Goal: Transaction & Acquisition: Purchase product/service

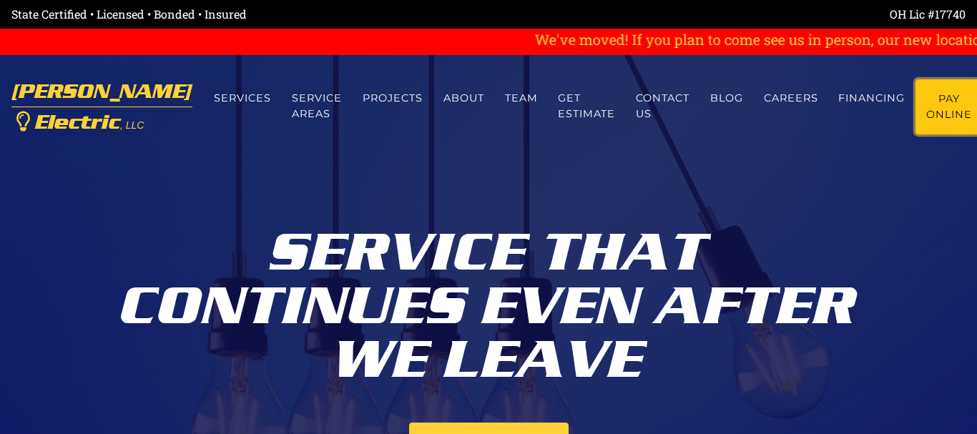
click at [917, 97] on link "Pay Online" at bounding box center [950, 106] width 68 height 55
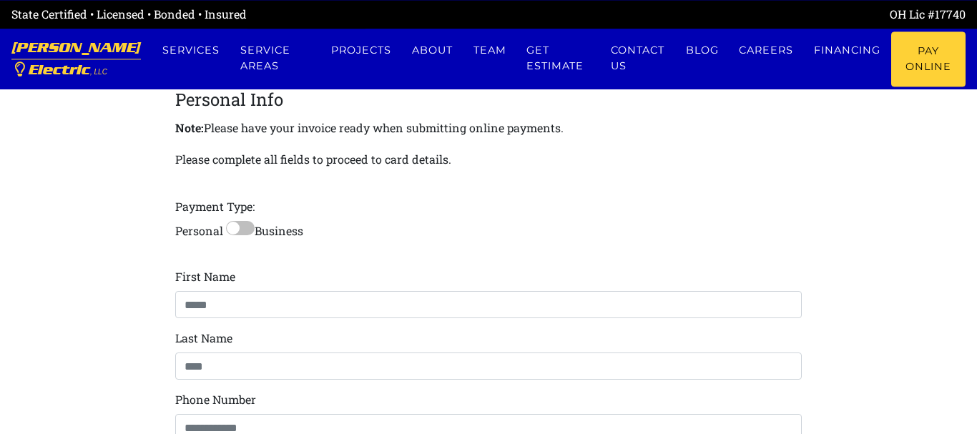
scroll to position [292, 0]
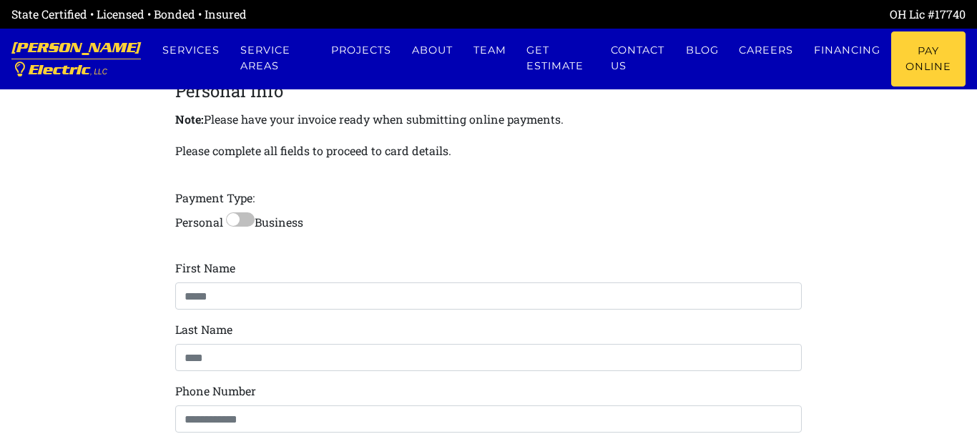
click at [229, 222] on label at bounding box center [240, 219] width 29 height 14
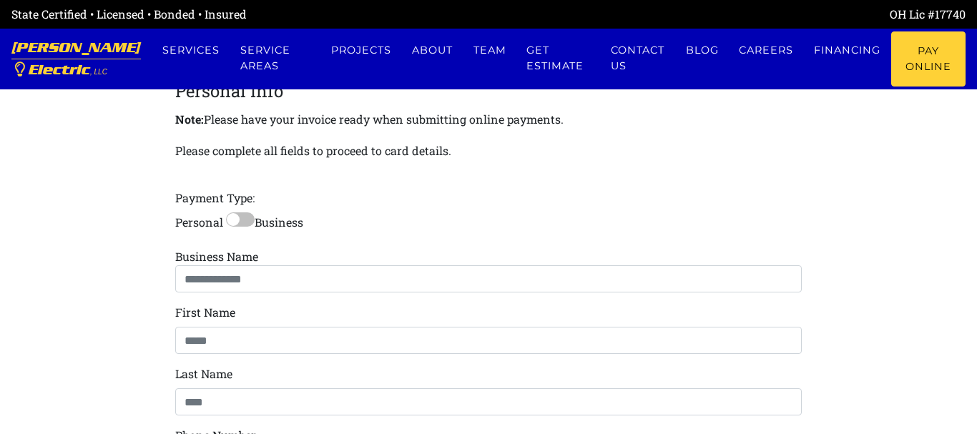
click at [247, 221] on label at bounding box center [240, 219] width 29 height 14
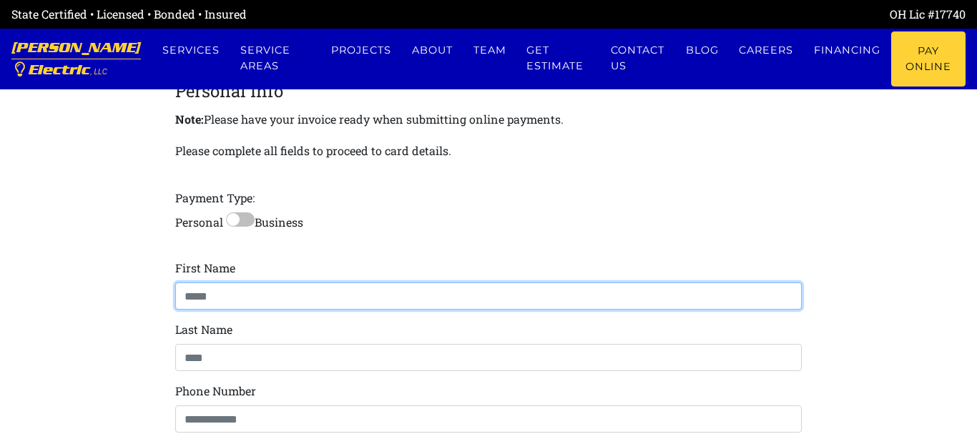
click at [281, 298] on input at bounding box center [488, 296] width 627 height 27
type input "******"
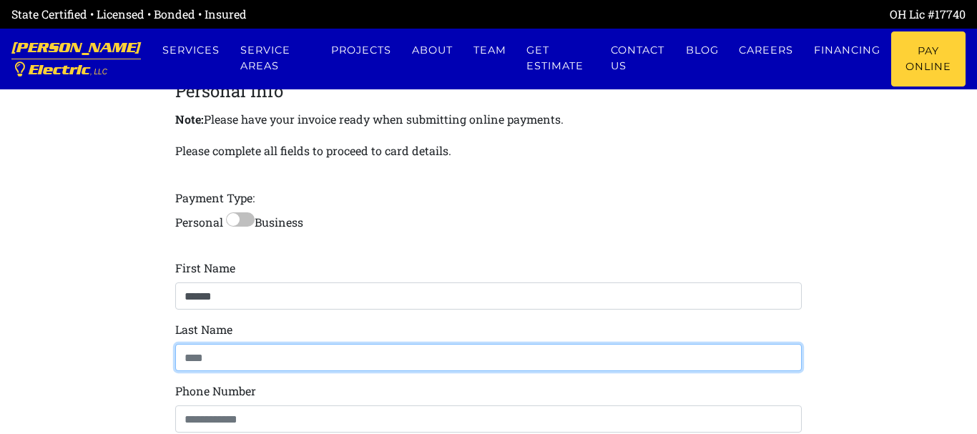
type input "****"
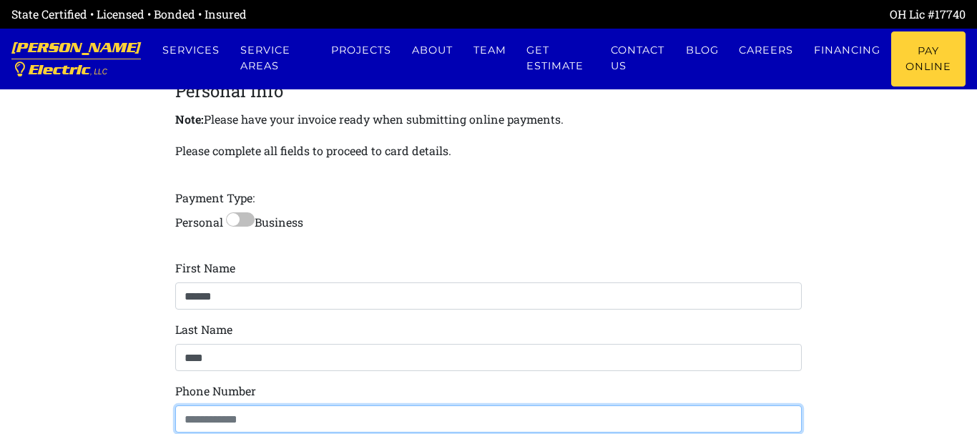
click at [233, 418] on input at bounding box center [488, 419] width 627 height 27
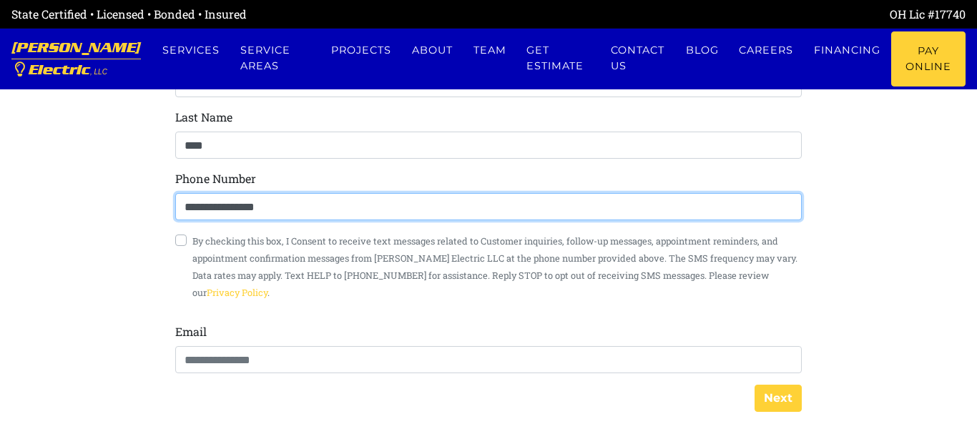
scroll to position [511, 0]
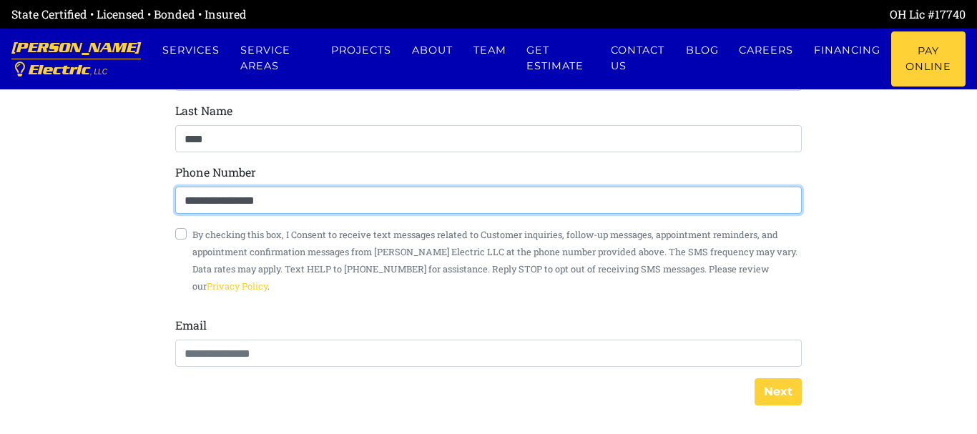
type input "**********"
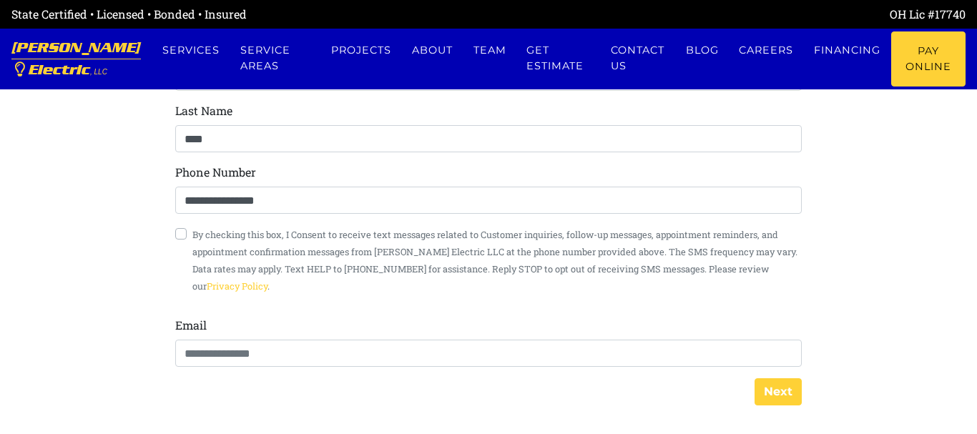
click at [192, 234] on label "By checking this box, I Consent to receive text messages related to Customer in…" at bounding box center [496, 259] width 609 height 69
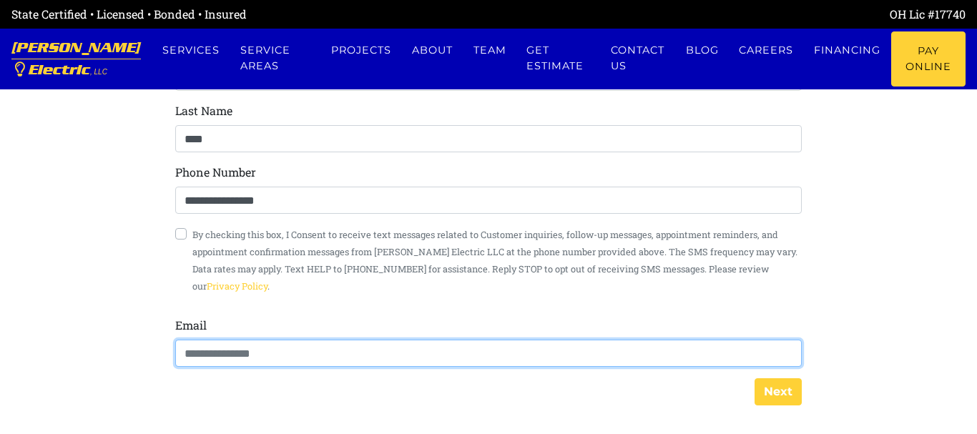
click at [195, 351] on input "email" at bounding box center [488, 353] width 627 height 27
type input "**********"
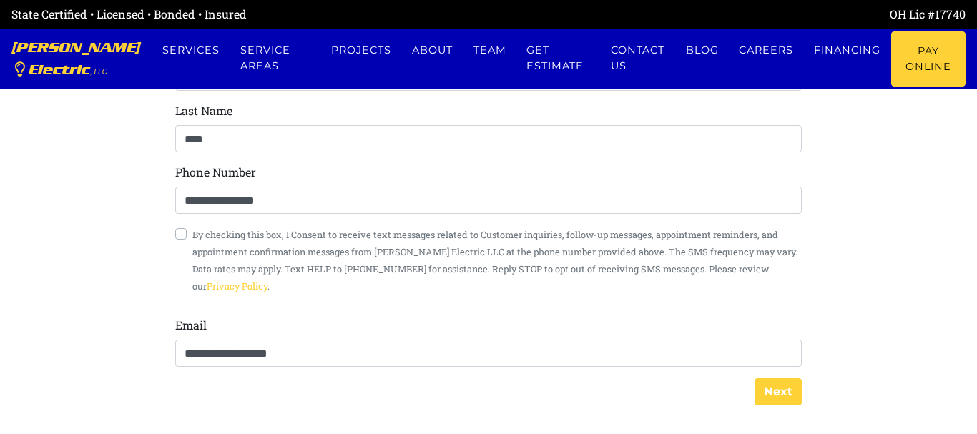
click at [192, 233] on label "By checking this box, I Consent to receive text messages related to Customer in…" at bounding box center [496, 259] width 609 height 69
click at [192, 232] on label "By checking this box, I Consent to receive text messages related to Customer in…" at bounding box center [496, 259] width 609 height 69
click at [772, 394] on button "Next" at bounding box center [778, 391] width 47 height 27
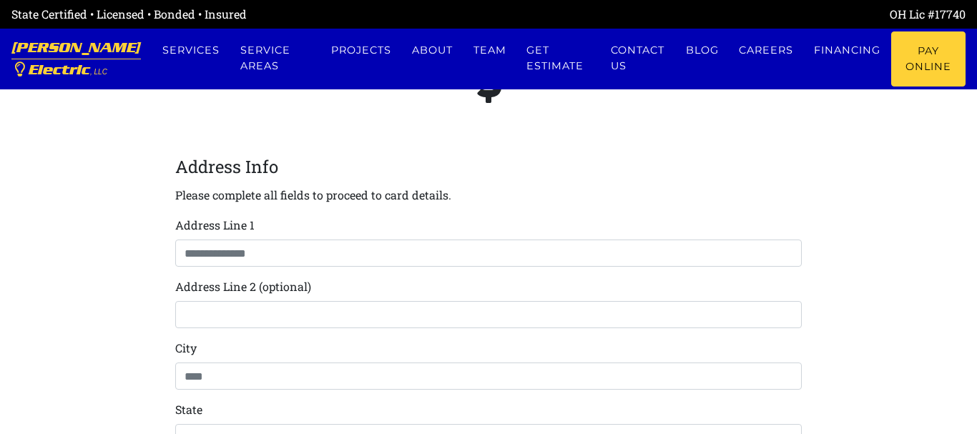
scroll to position [180, 0]
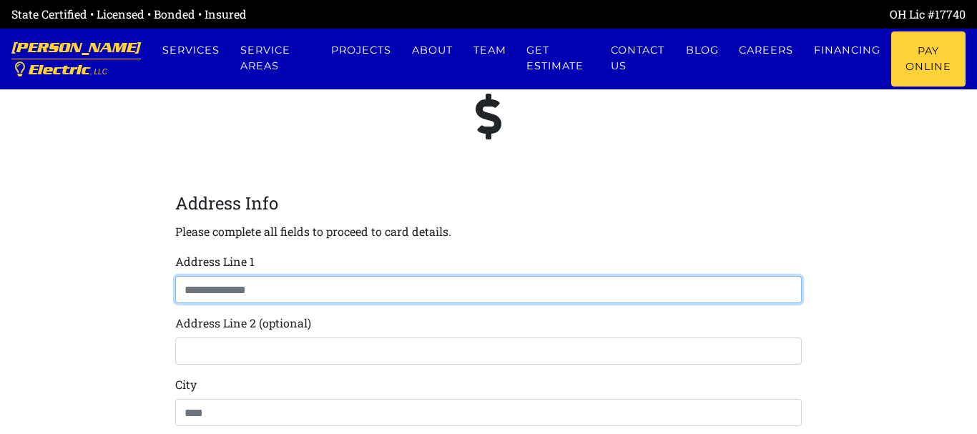
click at [207, 289] on input at bounding box center [488, 289] width 627 height 27
type input "**********"
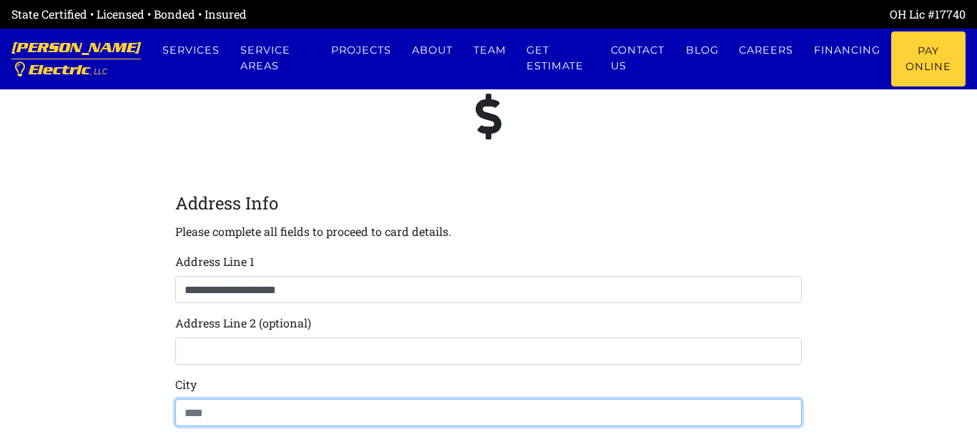
type input "**********"
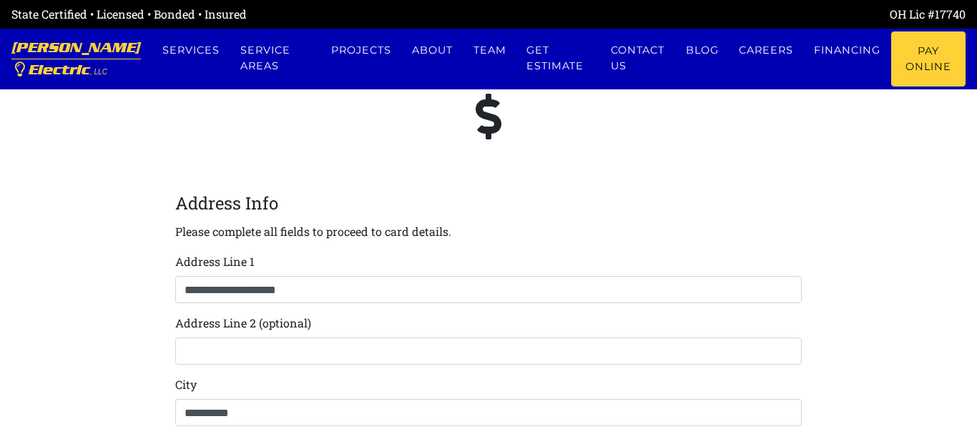
type input "**"
type input "*****"
click at [918, 287] on section "**********" at bounding box center [488, 339] width 977 height 1038
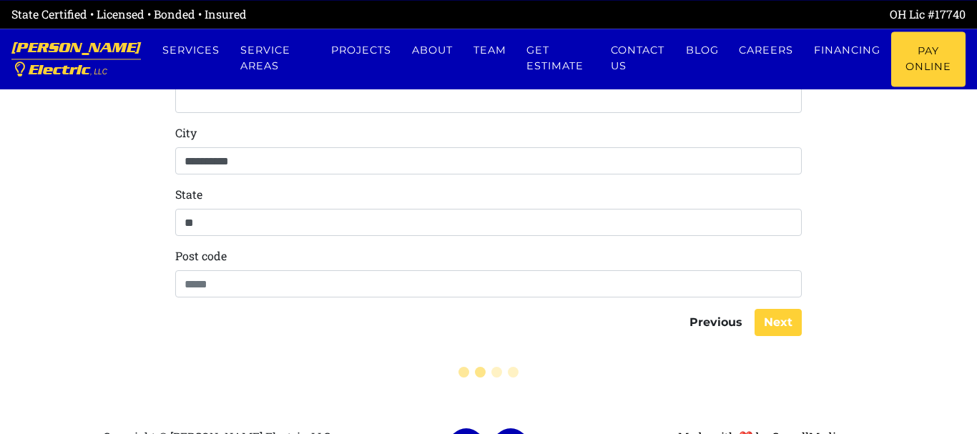
scroll to position [435, 0]
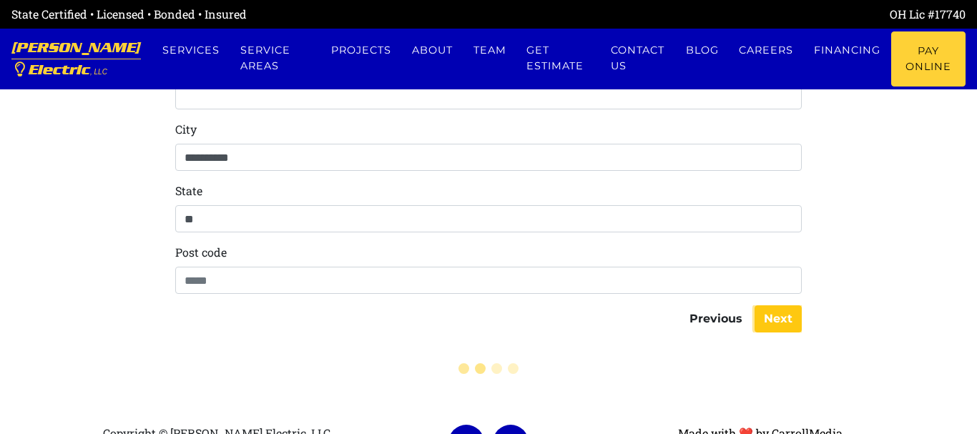
click at [772, 323] on button "Next" at bounding box center [778, 318] width 47 height 27
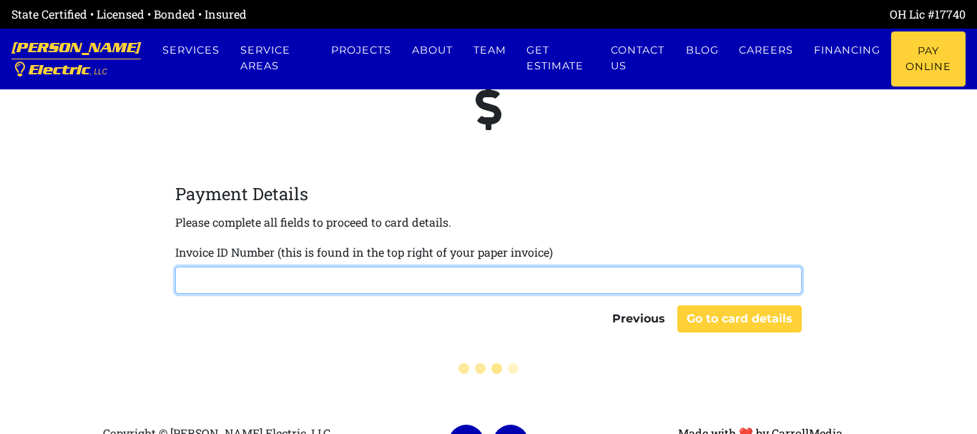
click at [240, 278] on input "text" at bounding box center [488, 280] width 627 height 27
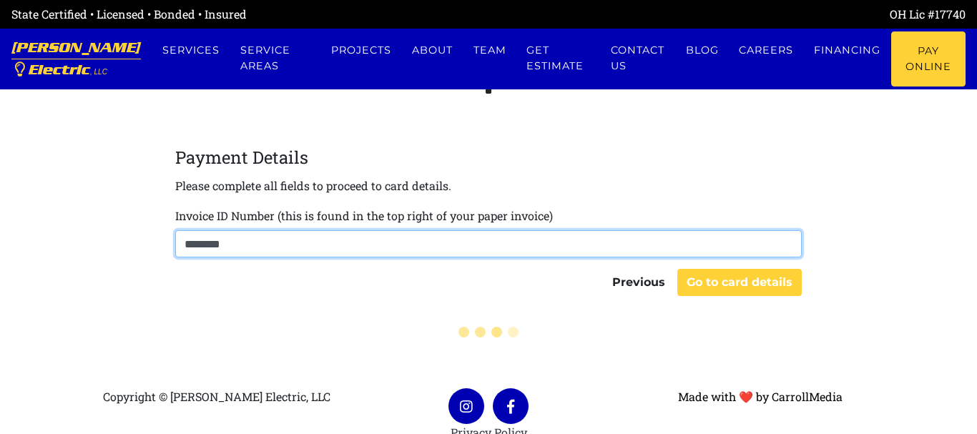
scroll to position [262, 0]
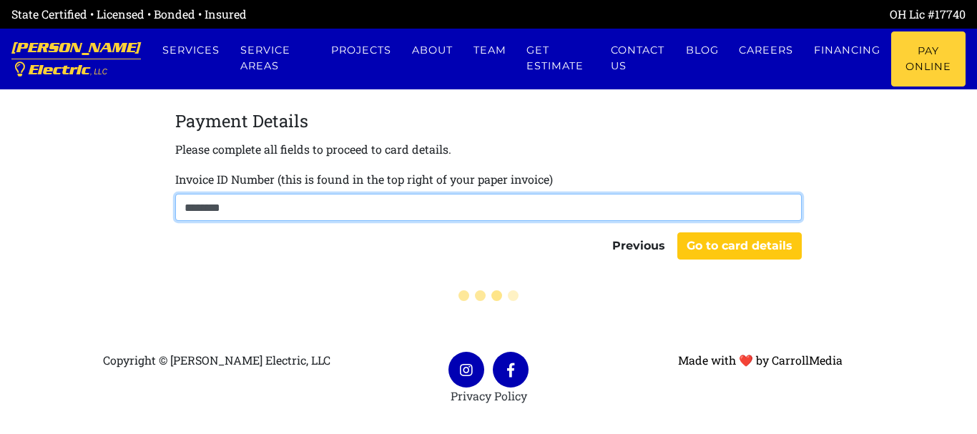
type input "********"
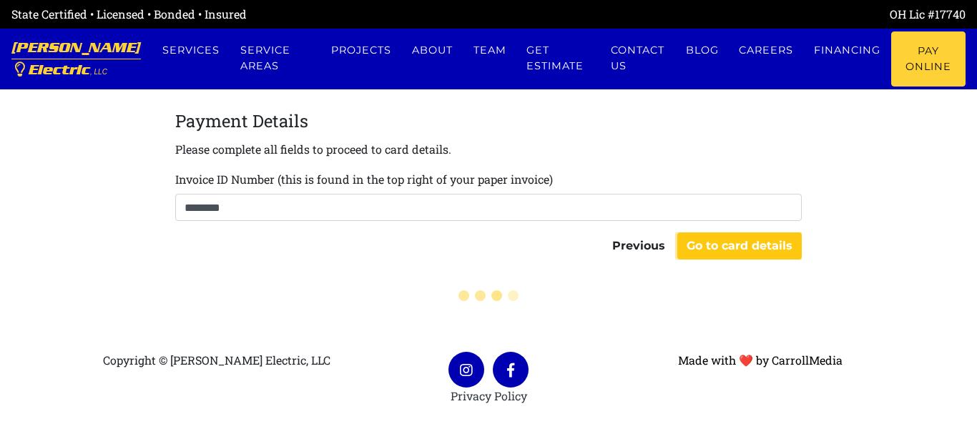
click at [735, 242] on button "Go to card details" at bounding box center [739, 245] width 124 height 27
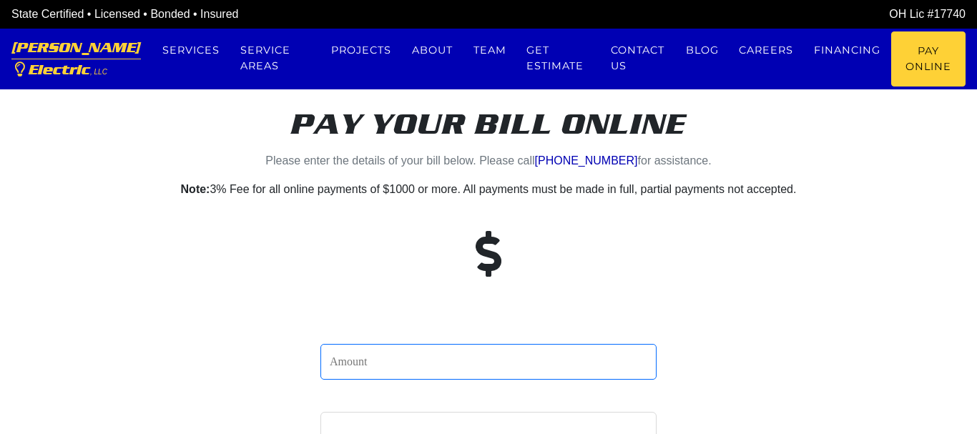
click at [363, 360] on input "number" at bounding box center [488, 362] width 336 height 36
type input "295.00"
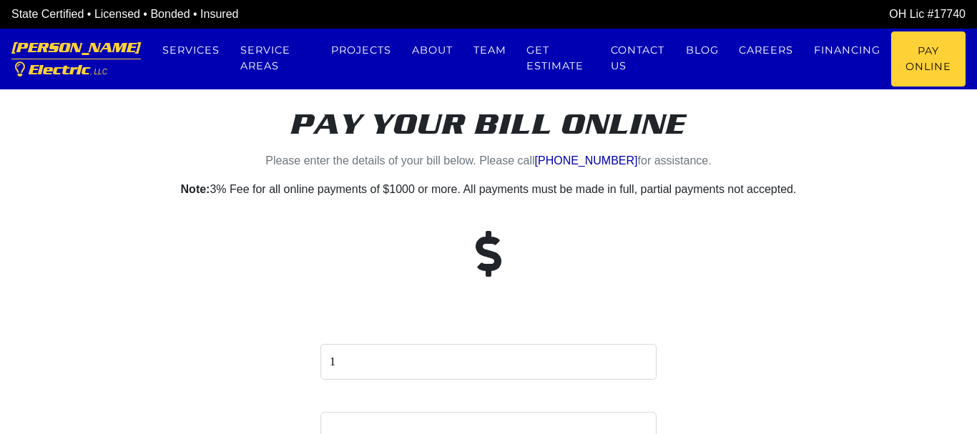
click at [642, 361] on input "1" at bounding box center [488, 362] width 336 height 36
click at [642, 364] on input "2" at bounding box center [488, 362] width 336 height 36
click at [642, 364] on input "1" at bounding box center [488, 362] width 336 height 36
type input "0"
click at [642, 364] on input "0" at bounding box center [488, 362] width 336 height 36
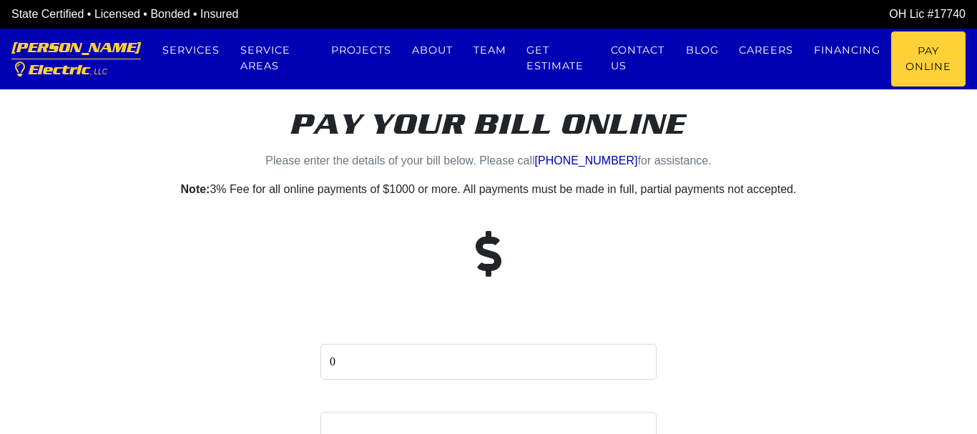
click at [642, 364] on input "0" at bounding box center [488, 362] width 336 height 36
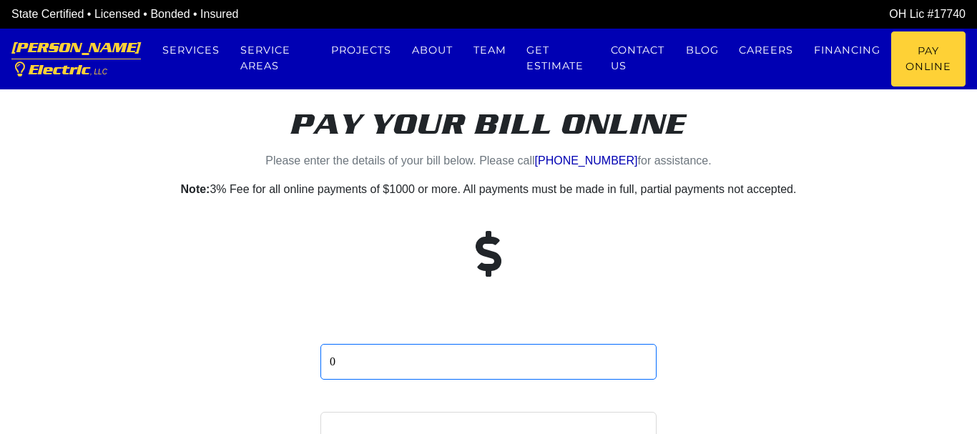
click at [360, 369] on input "0" at bounding box center [488, 362] width 336 height 36
type input "295"
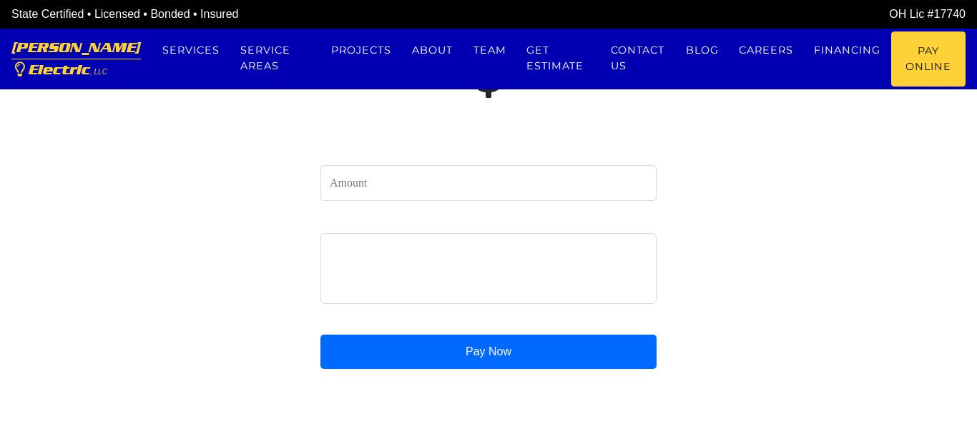
scroll to position [219, 0]
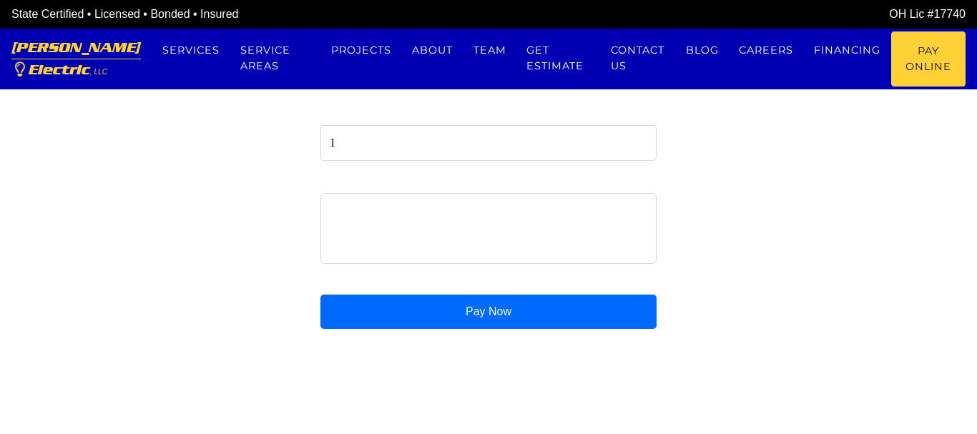
click at [640, 139] on input "1" at bounding box center [488, 143] width 336 height 36
click at [640, 139] on input "2" at bounding box center [488, 143] width 336 height 36
click at [640, 139] on input "3" at bounding box center [488, 143] width 336 height 36
click at [640, 139] on input "4" at bounding box center [488, 143] width 336 height 36
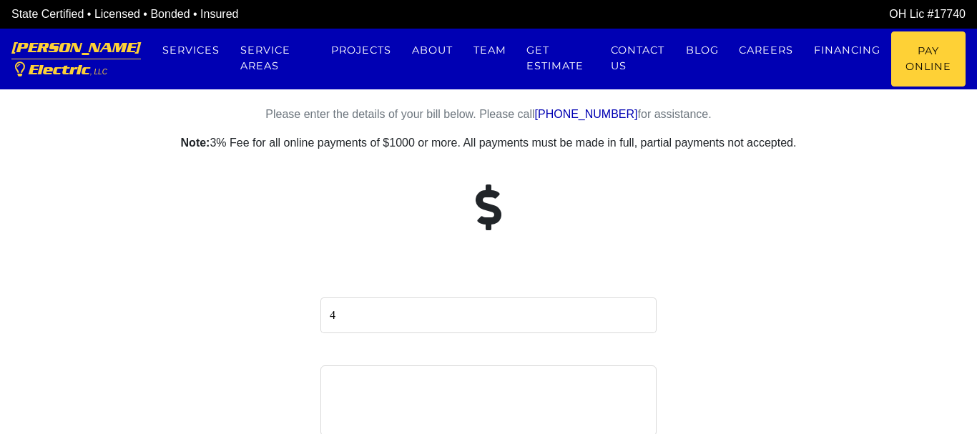
scroll to position [0, 0]
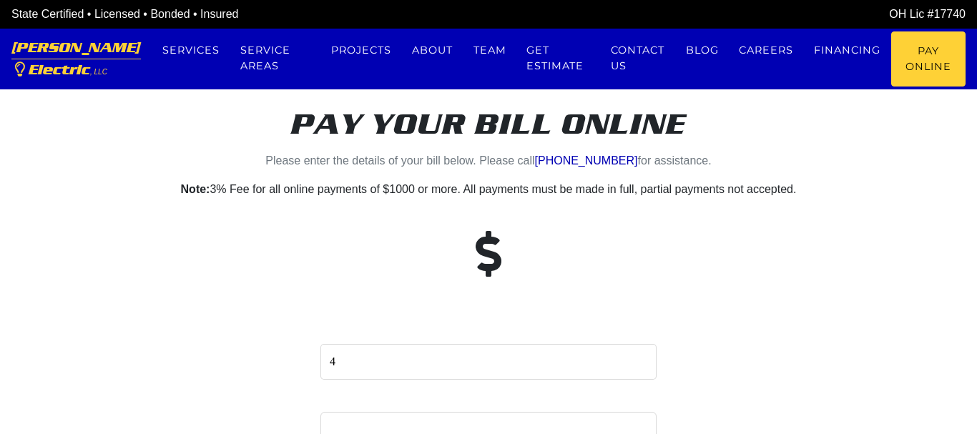
click at [504, 250] on span at bounding box center [488, 256] width 114 height 92
click at [641, 365] on input "3" at bounding box center [488, 362] width 336 height 36
click at [641, 365] on input "2" at bounding box center [488, 362] width 336 height 36
click at [641, 365] on input "1" at bounding box center [488, 362] width 336 height 36
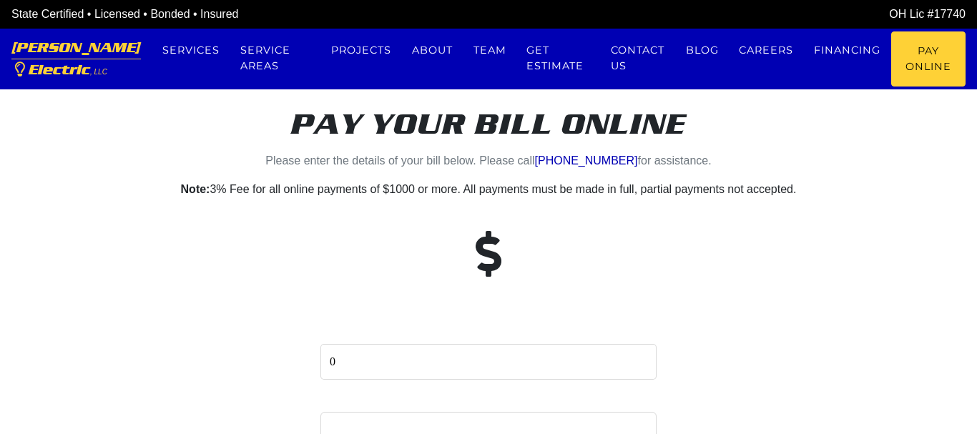
type input "0"
click at [641, 365] on input "0" at bounding box center [488, 362] width 336 height 36
click at [236, 285] on div at bounding box center [488, 256] width 815 height 92
